Goal: Obtain resource: Obtain resource

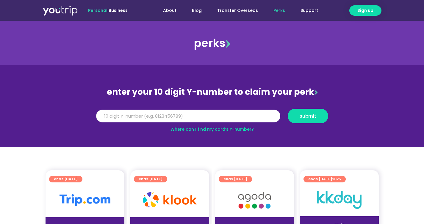
click at [138, 115] on input "Y Number" at bounding box center [188, 116] width 184 height 13
type input "8150729653"
click at [298, 114] on span "submit" at bounding box center [308, 116] width 30 height 4
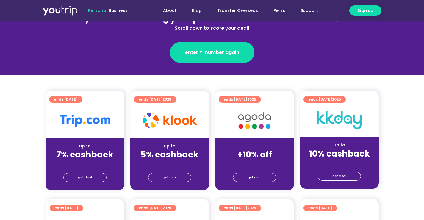
scroll to position [96, 0]
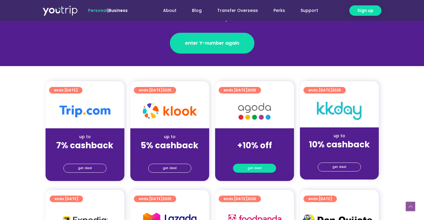
click at [252, 170] on span "get deal" at bounding box center [255, 168] width 14 height 8
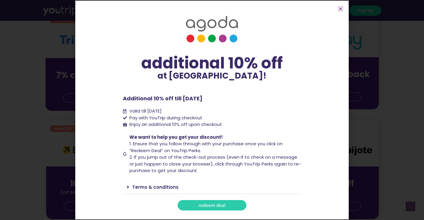
scroll to position [206, 0]
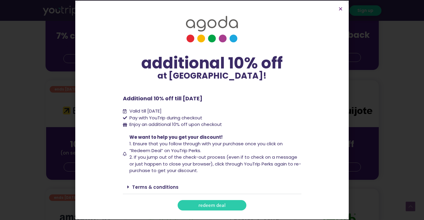
click at [216, 203] on span "redeem deal" at bounding box center [212, 205] width 27 height 4
